Goal: Task Accomplishment & Management: Manage account settings

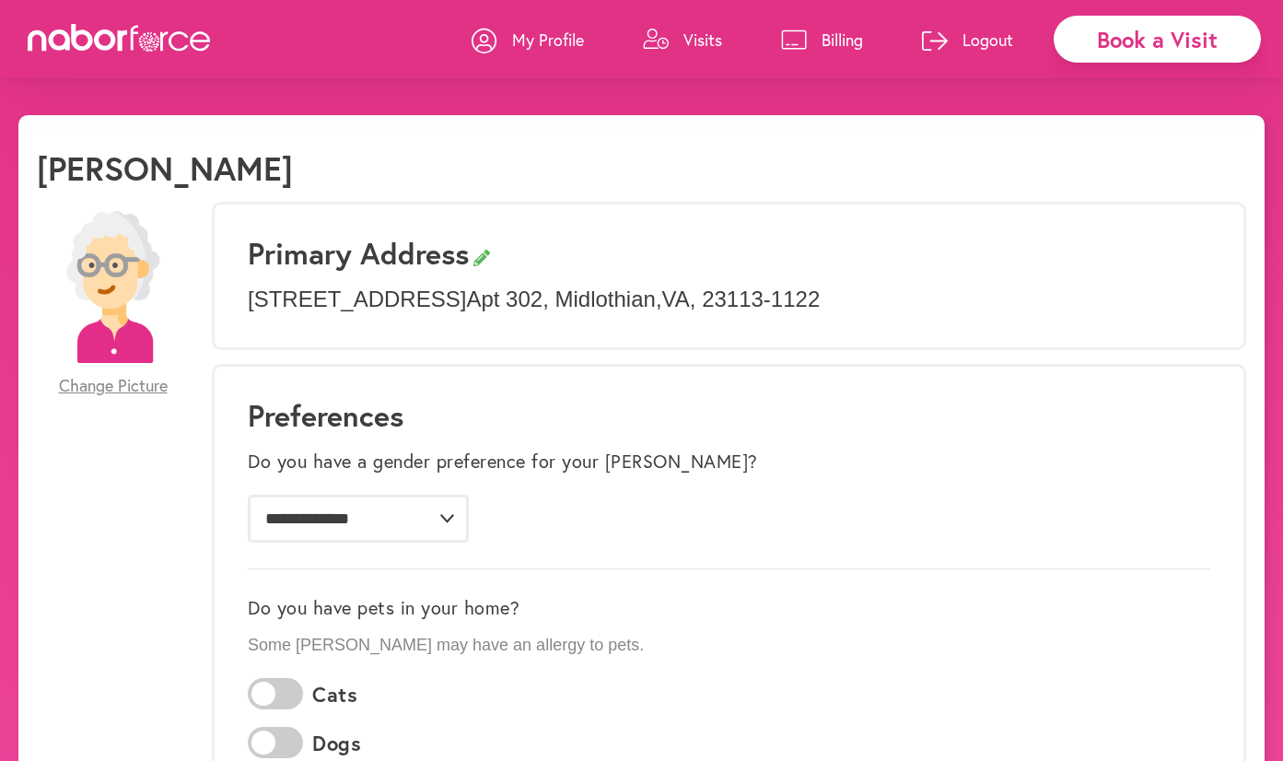
click at [544, 34] on p "My Profile" at bounding box center [548, 40] width 72 height 22
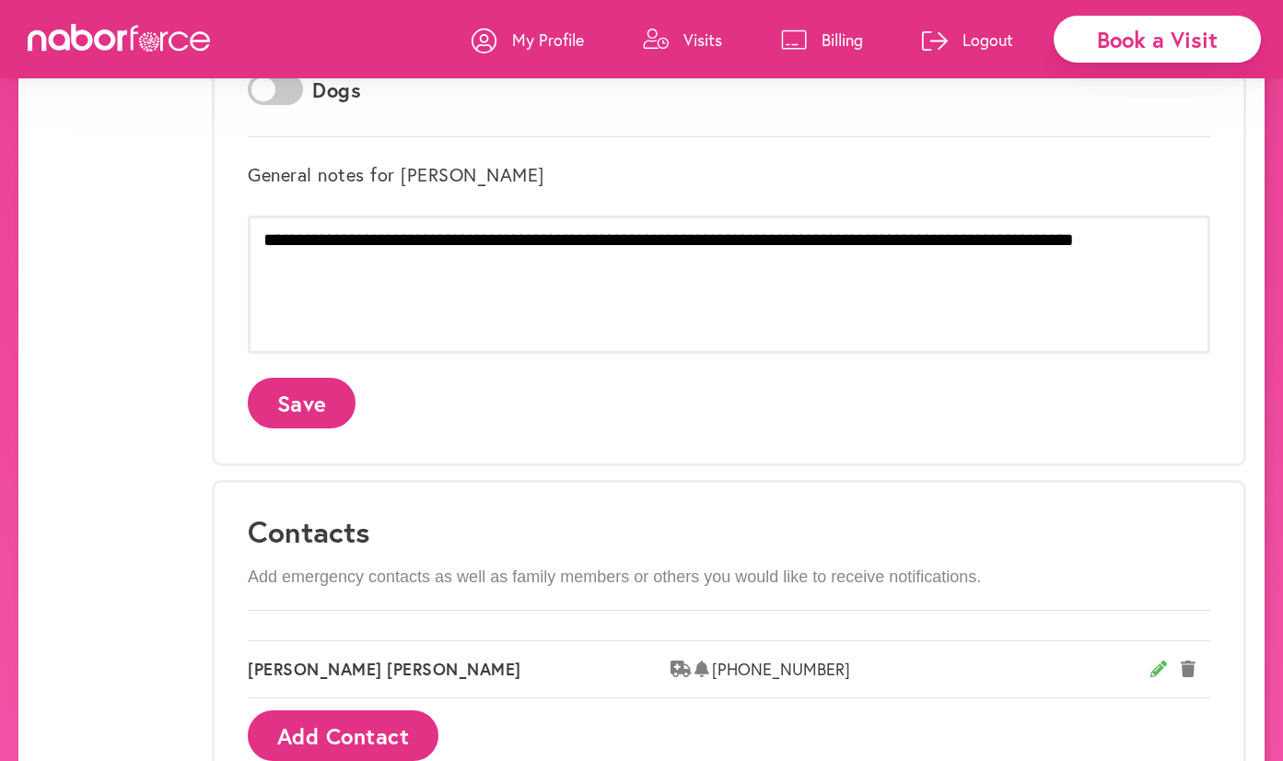
scroll to position [578, 0]
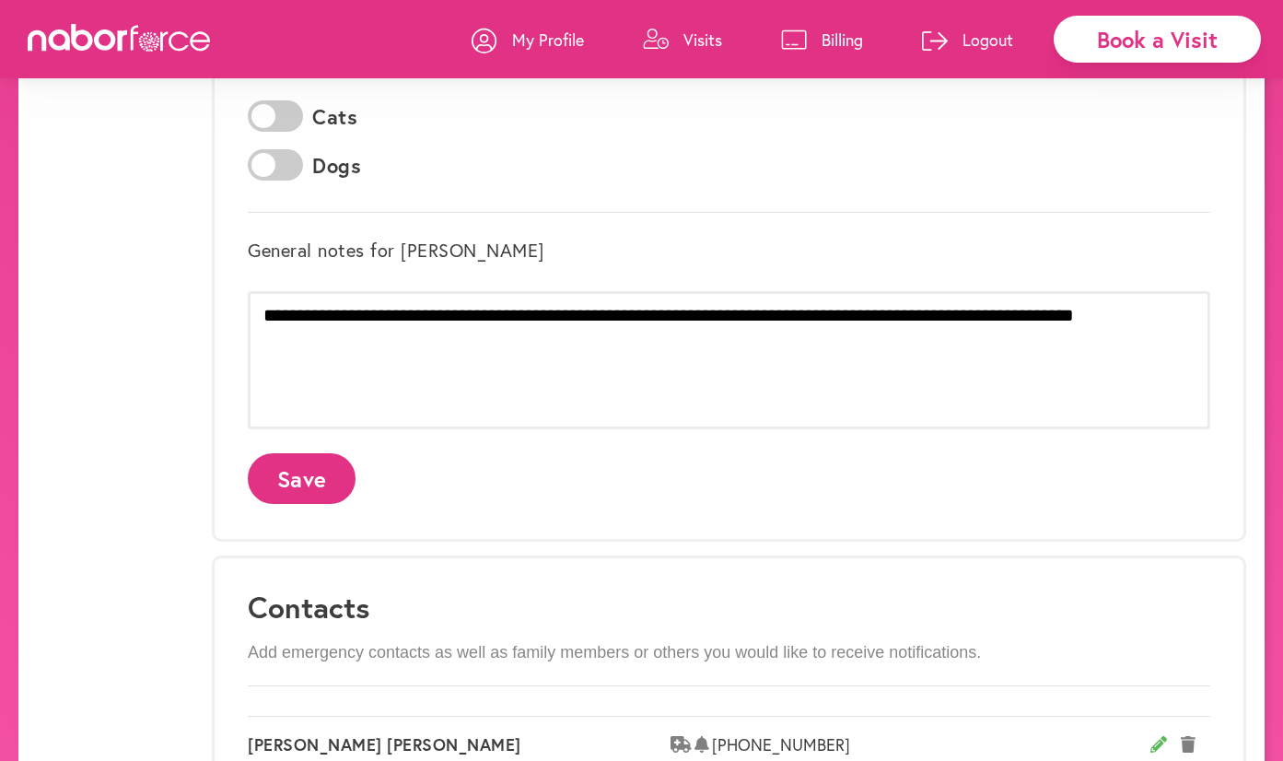
click at [111, 51] on icon at bounding box center [120, 38] width 184 height 28
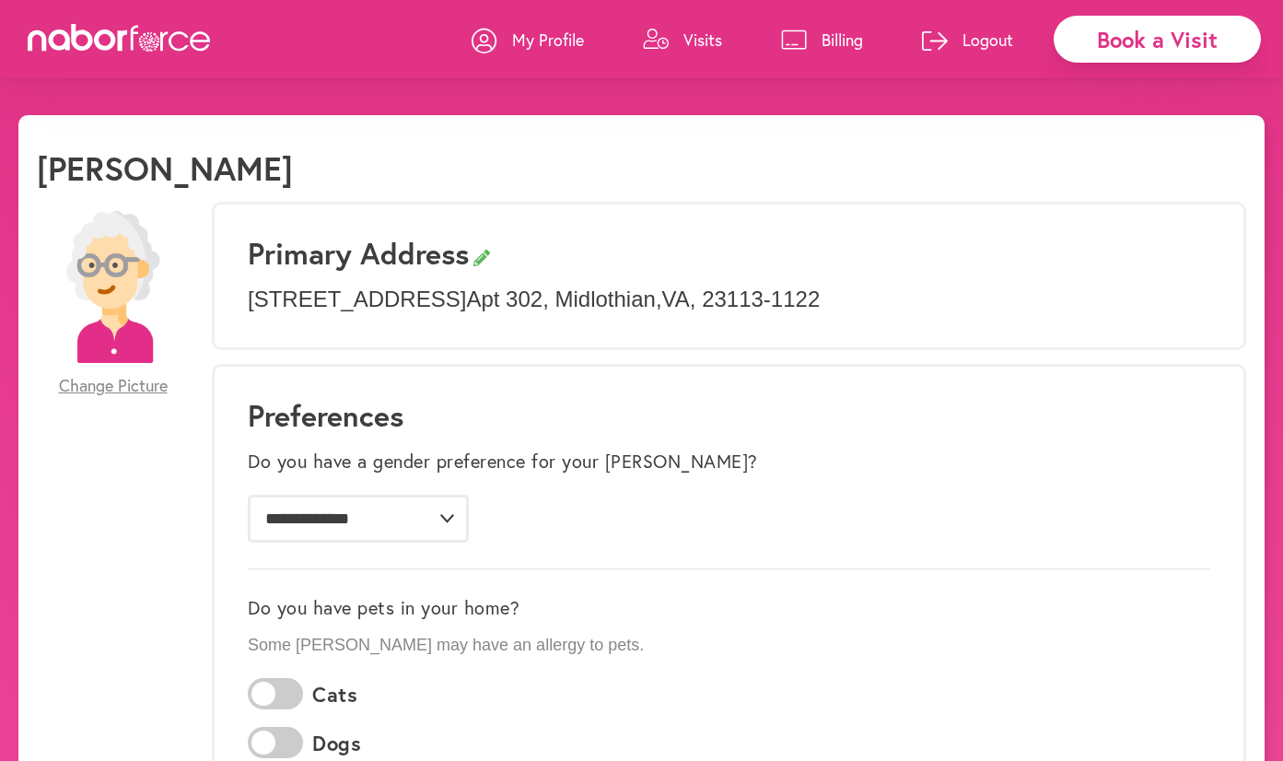
scroll to position [0, 0]
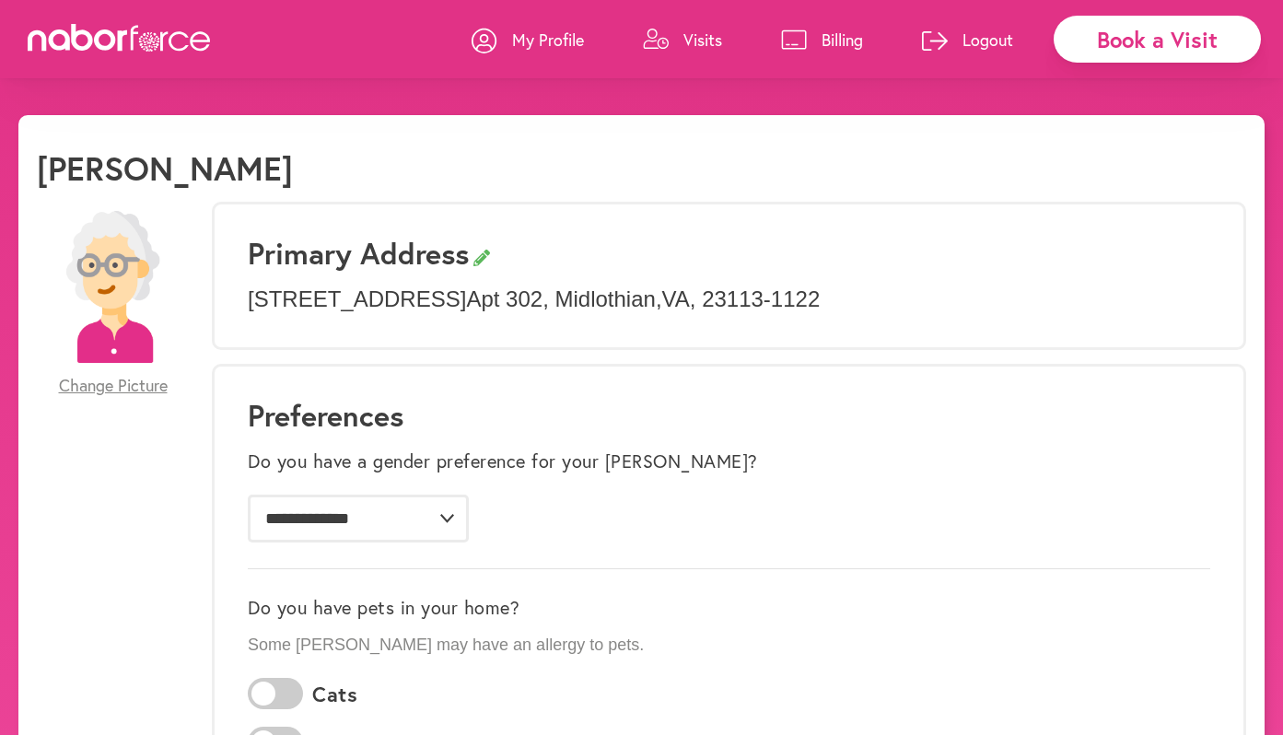
click at [115, 44] on icon at bounding box center [106, 39] width 22 height 21
click at [545, 37] on p "My Profile" at bounding box center [548, 40] width 72 height 22
click at [134, 169] on h1 "Christine Irwin" at bounding box center [165, 168] width 256 height 40
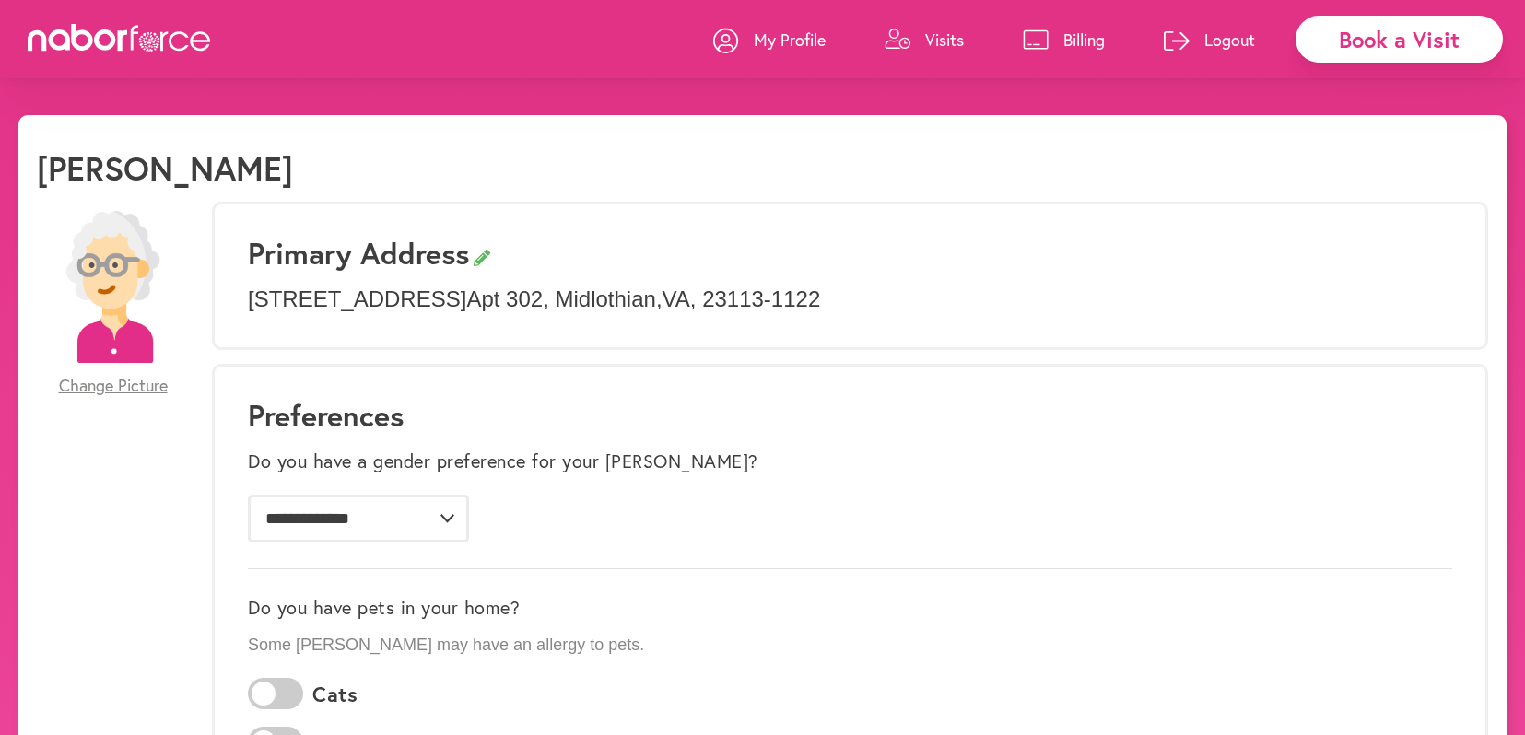
click at [1239, 38] on p "Logout" at bounding box center [1229, 40] width 51 height 22
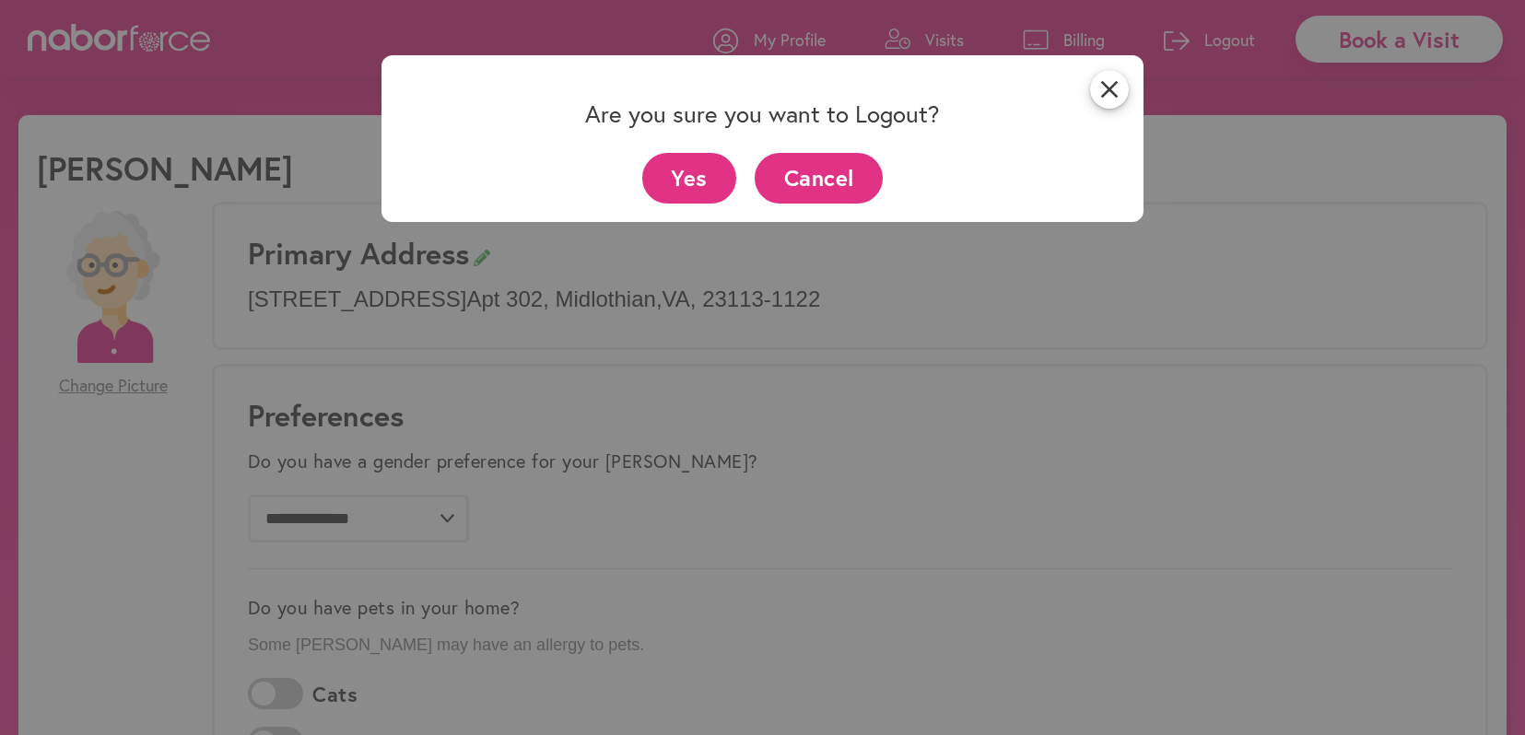
click at [688, 175] on button "Yes" at bounding box center [689, 178] width 95 height 51
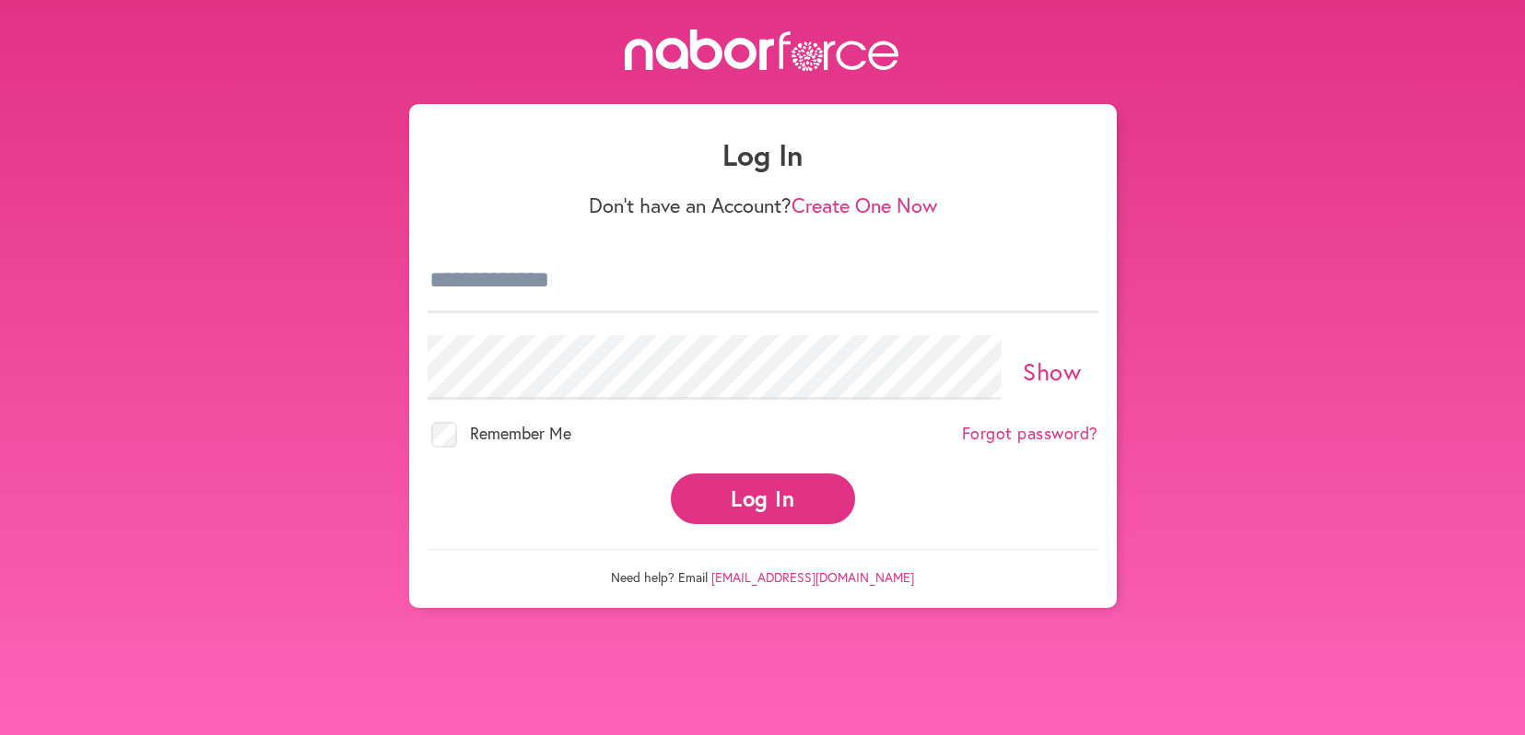
click at [1059, 429] on link "Forgot password?" at bounding box center [1030, 434] width 136 height 20
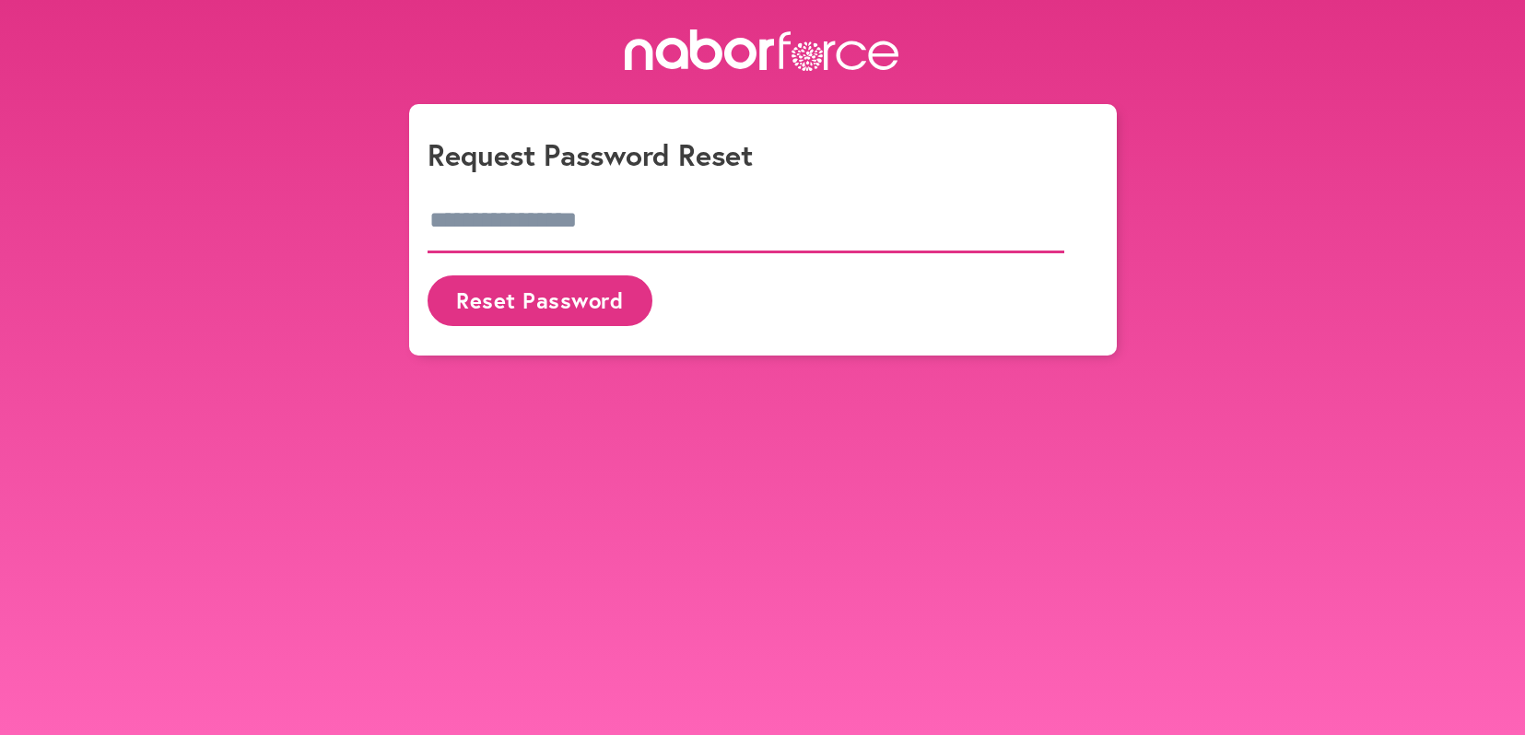
click at [547, 232] on input "email" at bounding box center [747, 221] width 638 height 64
type input "**********"
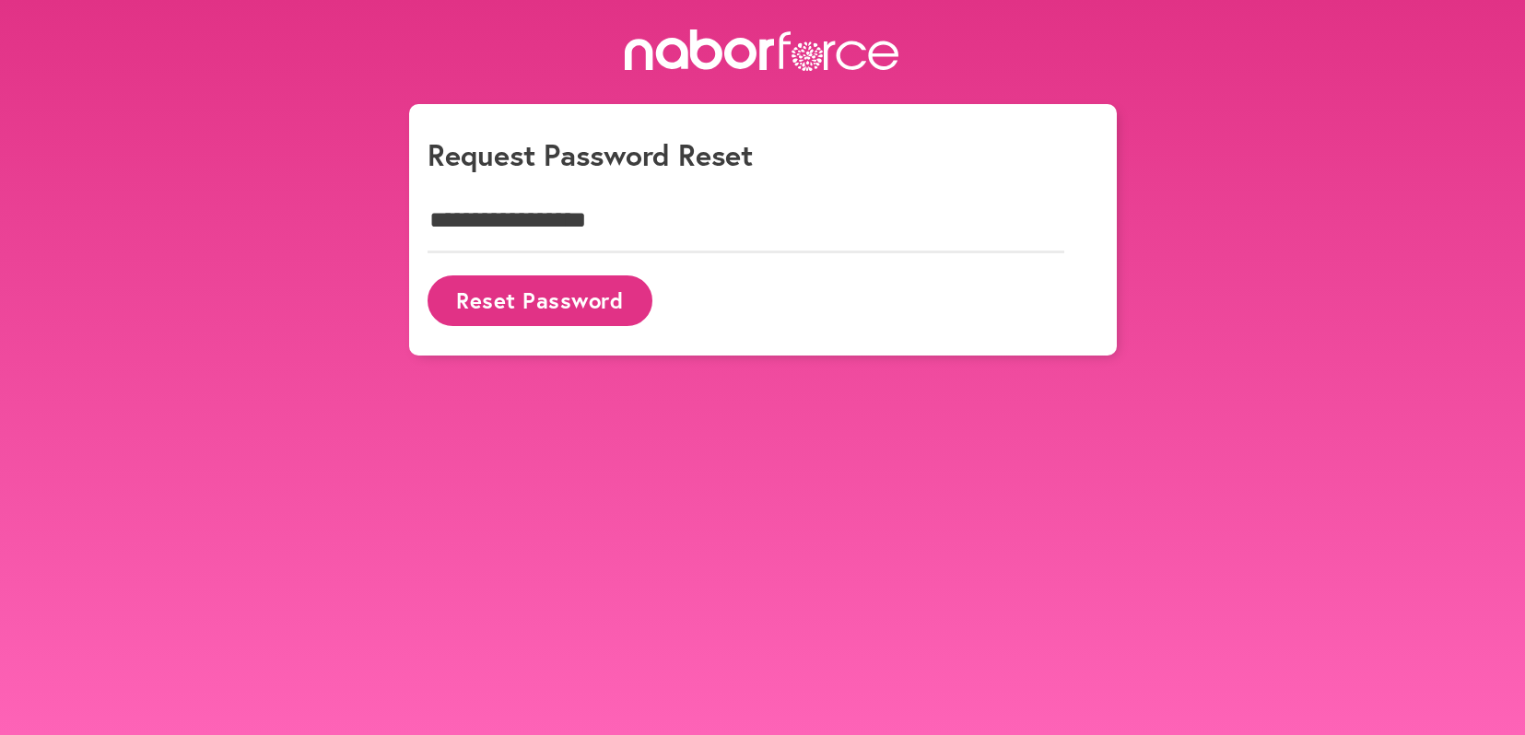
click at [515, 302] on button "Reset Password" at bounding box center [540, 300] width 225 height 51
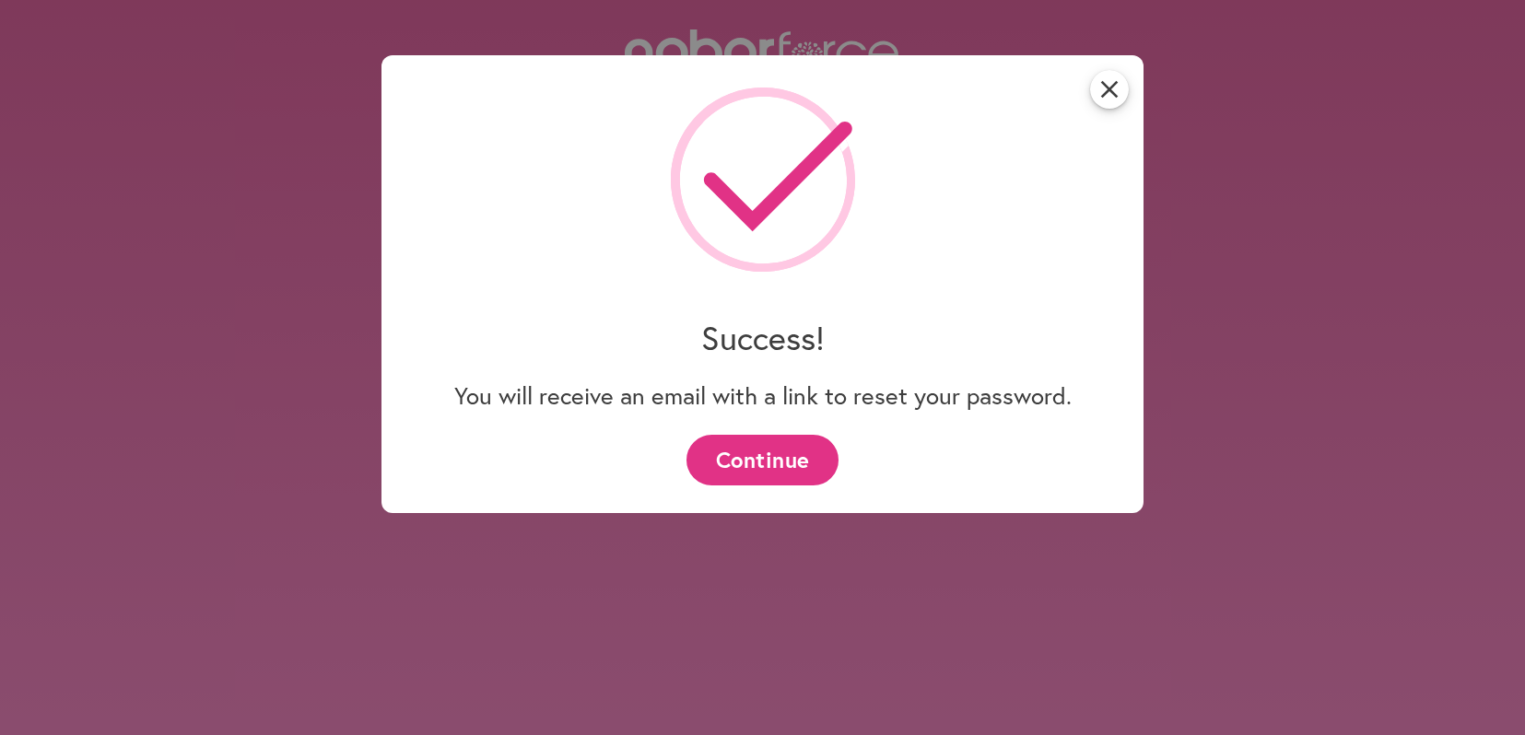
click at [778, 451] on button "Continue" at bounding box center [762, 460] width 152 height 51
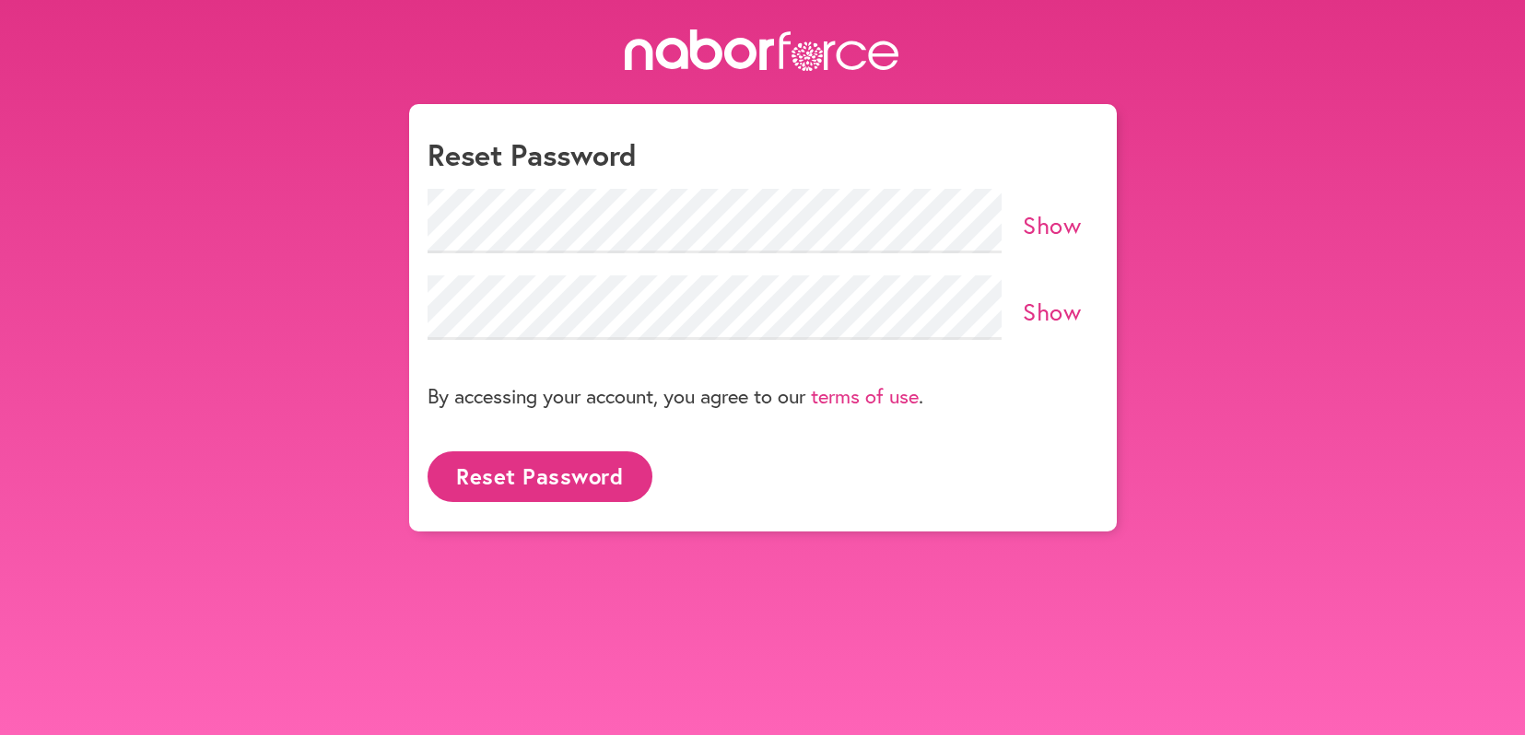
click at [1053, 222] on link "Show" at bounding box center [1052, 224] width 58 height 31
click at [1071, 315] on link "Show" at bounding box center [1052, 311] width 58 height 31
click at [545, 470] on button "Reset Password" at bounding box center [540, 476] width 225 height 51
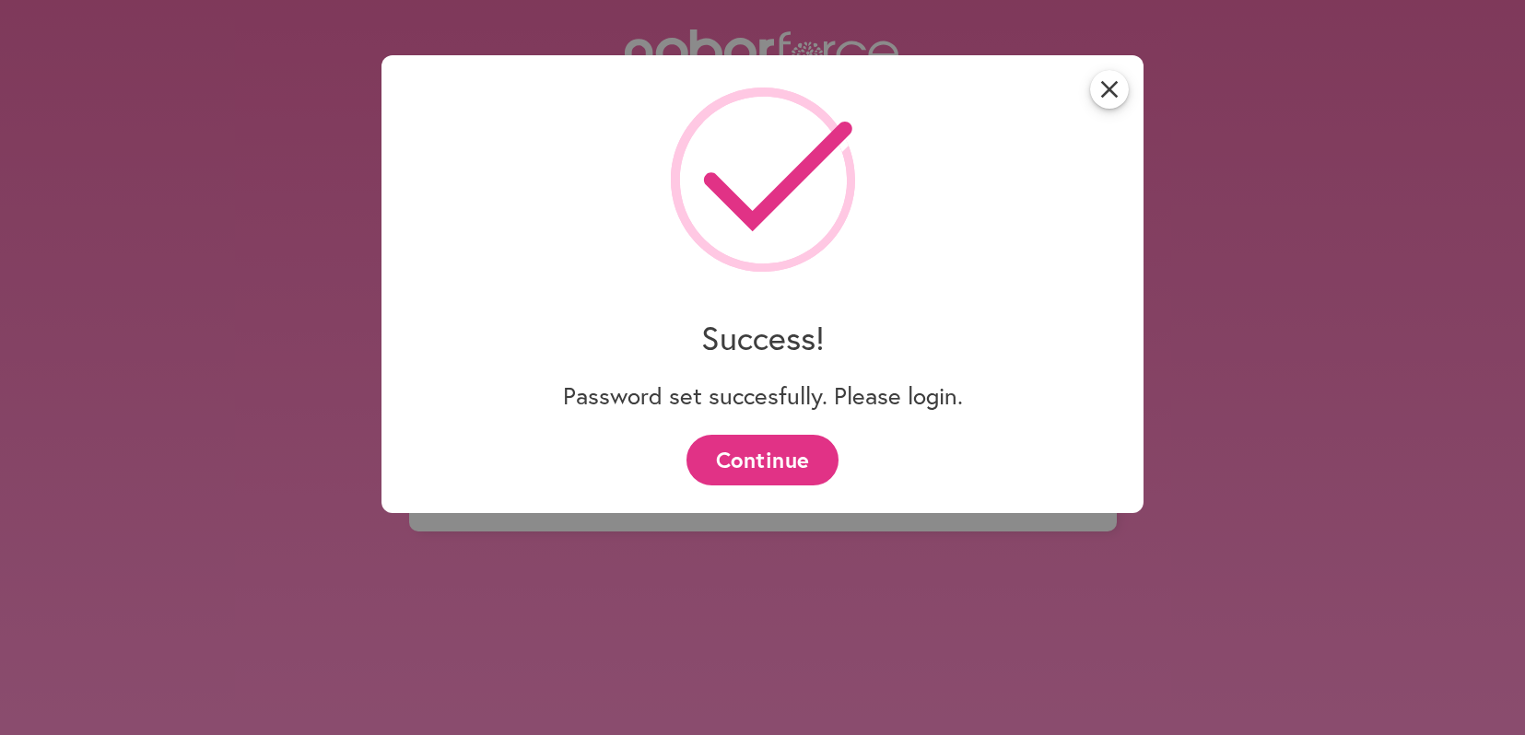
click at [773, 465] on button "Continue" at bounding box center [762, 460] width 152 height 51
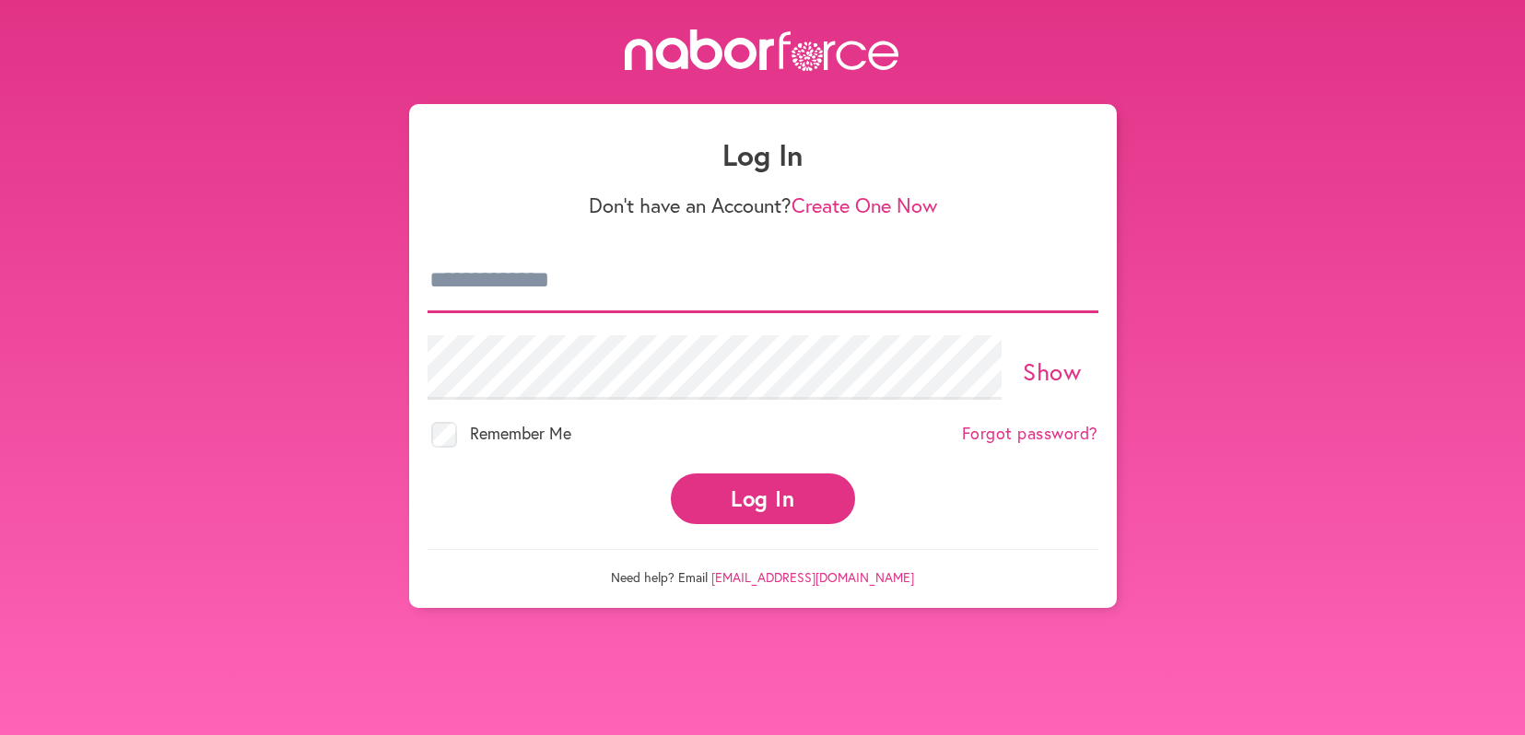
type input "**********"
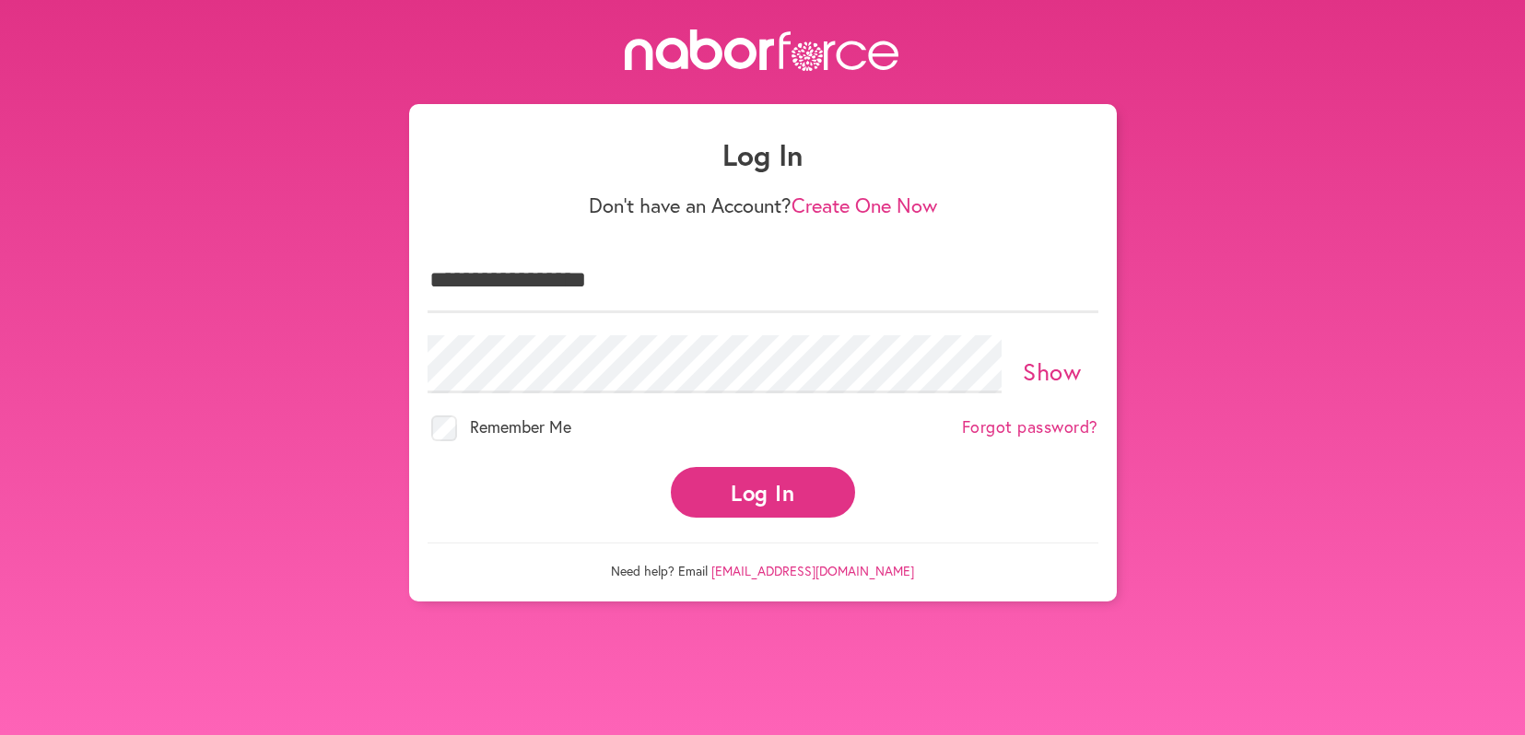
click at [1052, 356] on link "Show" at bounding box center [1052, 371] width 58 height 31
click at [778, 481] on button "Log In" at bounding box center [763, 492] width 184 height 51
